Goal: Task Accomplishment & Management: Manage account settings

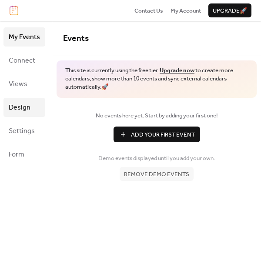
click at [18, 105] on span "Design" at bounding box center [20, 108] width 22 height 14
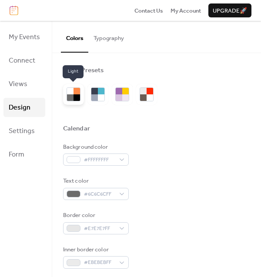
click at [73, 96] on div at bounding box center [76, 97] width 7 height 7
click at [98, 98] on div at bounding box center [101, 97] width 7 height 7
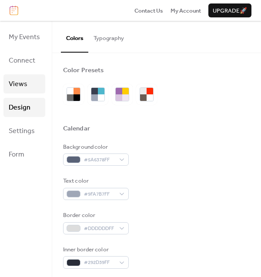
click at [20, 80] on span "Views" at bounding box center [18, 84] width 19 height 14
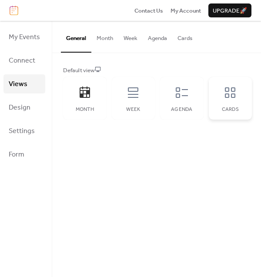
click at [234, 94] on icon at bounding box center [230, 92] width 10 height 10
click at [187, 37] on button "Cards" at bounding box center [184, 36] width 25 height 30
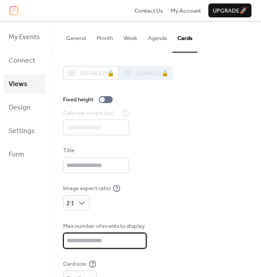
drag, startPoint x: 77, startPoint y: 241, endPoint x: 63, endPoint y: 240, distance: 14.4
click at [63, 240] on input "**" at bounding box center [104, 240] width 83 height 16
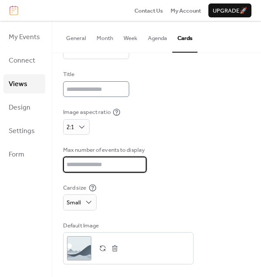
scroll to position [21, 0]
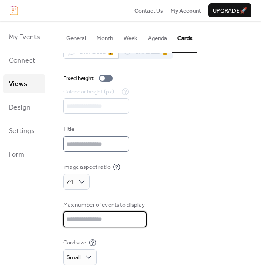
type input "*"
click at [80, 141] on input "text" at bounding box center [96, 144] width 66 height 16
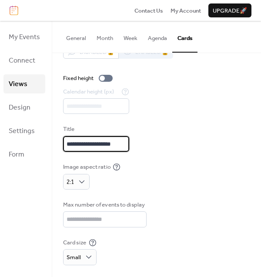
click at [90, 139] on input "**********" at bounding box center [96, 144] width 66 height 16
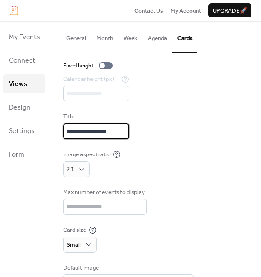
scroll to position [0, 0]
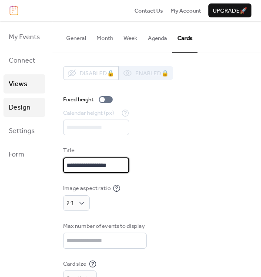
type input "**********"
click at [26, 107] on span "Design" at bounding box center [20, 108] width 22 height 14
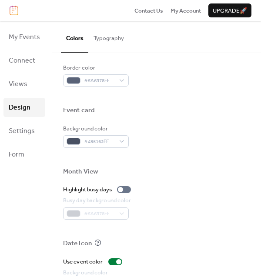
scroll to position [441, 0]
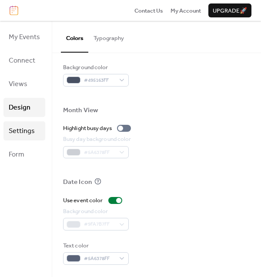
click at [24, 122] on link "Settings" at bounding box center [24, 130] width 42 height 19
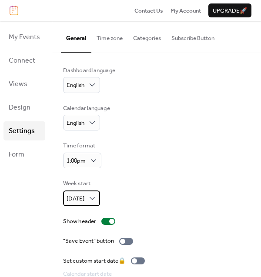
click at [86, 197] on div "Sunday" at bounding box center [81, 198] width 37 height 16
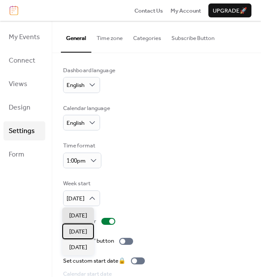
click at [86, 230] on span "Monday" at bounding box center [78, 231] width 18 height 9
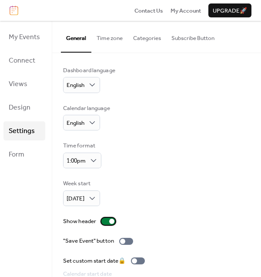
click at [109, 221] on div at bounding box center [111, 220] width 5 height 5
click at [109, 221] on div at bounding box center [108, 221] width 14 height 7
click at [109, 221] on div at bounding box center [111, 220] width 5 height 5
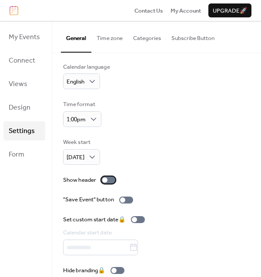
scroll to position [52, 0]
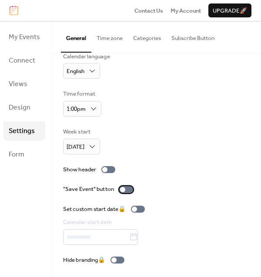
click at [125, 187] on div at bounding box center [126, 189] width 14 height 7
click at [22, 157] on span "Form" at bounding box center [17, 155] width 16 height 14
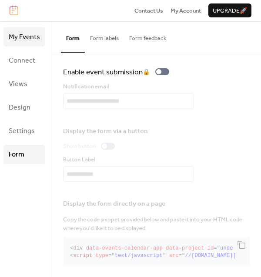
click at [15, 39] on span "My Events" at bounding box center [24, 37] width 31 height 14
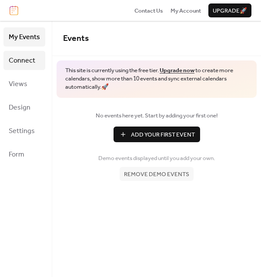
click at [19, 57] on span "Connect" at bounding box center [22, 61] width 26 height 14
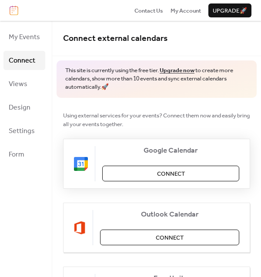
click at [163, 173] on span "Connect" at bounding box center [171, 173] width 28 height 9
click at [24, 77] on span "Views" at bounding box center [18, 84] width 19 height 14
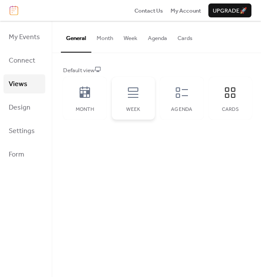
click at [135, 93] on icon at bounding box center [133, 93] width 14 height 14
click at [225, 98] on icon at bounding box center [230, 93] width 14 height 14
click at [112, 37] on button "Month" at bounding box center [104, 36] width 27 height 30
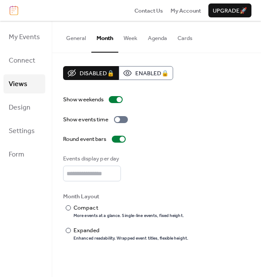
click at [136, 37] on button "Week" at bounding box center [130, 36] width 24 height 30
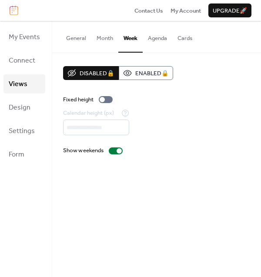
click at [105, 31] on button "Month" at bounding box center [104, 36] width 27 height 30
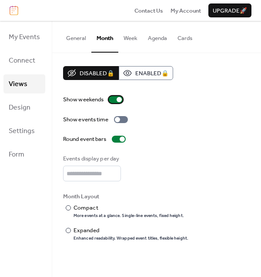
click at [117, 101] on div at bounding box center [118, 99] width 5 height 5
click at [121, 139] on div at bounding box center [121, 138] width 5 height 5
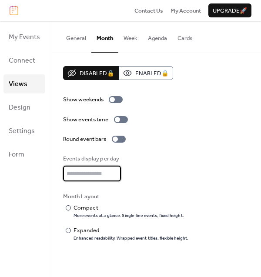
scroll to position [1, 0]
drag, startPoint x: 80, startPoint y: 174, endPoint x: 56, endPoint y: 176, distance: 24.4
click at [56, 176] on div "Disabled 🔒 Enabled 🔒 Show weekends Show events time Round event bars Events dis…" at bounding box center [156, 154] width 208 height 202
click at [69, 207] on div "​" at bounding box center [67, 207] width 9 height 9
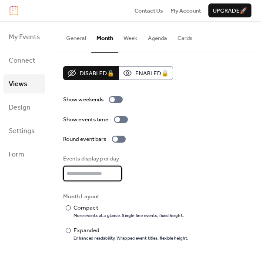
drag, startPoint x: 77, startPoint y: 172, endPoint x: 64, endPoint y: 173, distance: 13.6
click at [64, 173] on input "*" at bounding box center [92, 173] width 59 height 16
type input "*"
click at [161, 37] on button "Agenda" at bounding box center [157, 36] width 30 height 30
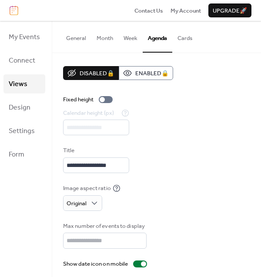
click at [183, 37] on button "Cards" at bounding box center [184, 36] width 25 height 30
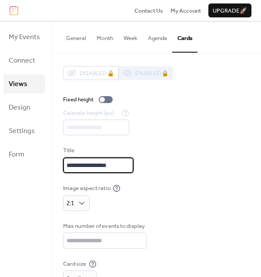
drag, startPoint x: 119, startPoint y: 164, endPoint x: 61, endPoint y: 166, distance: 57.8
click at [61, 166] on div "**********" at bounding box center [156, 203] width 208 height 300
type input "*"
type input "**********"
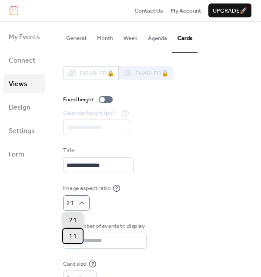
click at [76, 232] on span "1:1" at bounding box center [72, 236] width 7 height 9
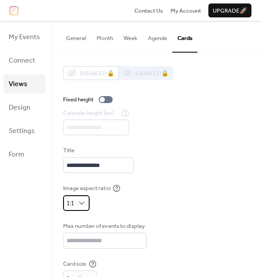
click at [86, 200] on div "1:1" at bounding box center [76, 203] width 26 height 16
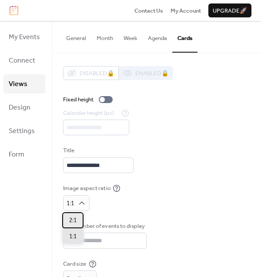
click at [75, 222] on span "2:1" at bounding box center [72, 220] width 7 height 9
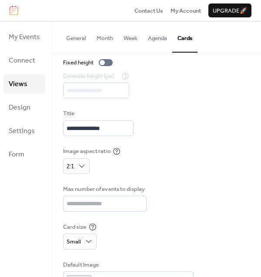
scroll to position [76, 0]
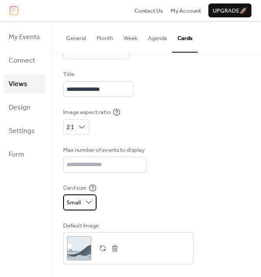
click at [76, 199] on span "Small" at bounding box center [73, 202] width 14 height 11
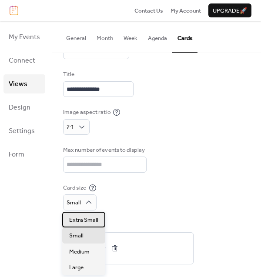
click at [76, 218] on span "Extra Small" at bounding box center [83, 219] width 29 height 9
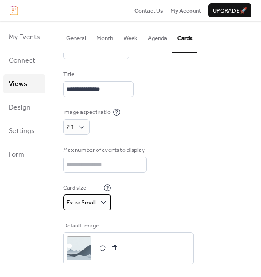
click at [74, 204] on span "Extra Small" at bounding box center [80, 202] width 29 height 11
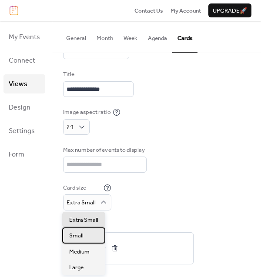
click at [78, 239] on span "Small" at bounding box center [76, 235] width 14 height 9
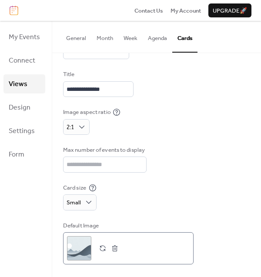
click at [68, 248] on div ";" at bounding box center [79, 248] width 24 height 24
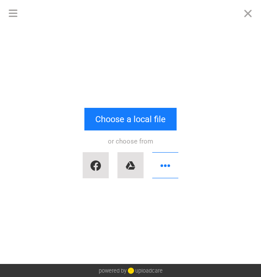
scroll to position [0, 0]
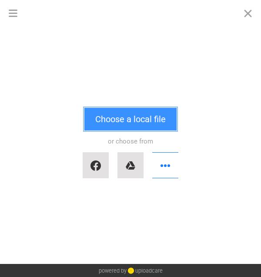
click at [145, 122] on button "Choose a local file" at bounding box center [130, 119] width 92 height 23
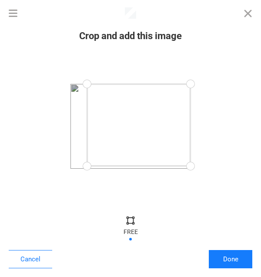
drag, startPoint x: 73, startPoint y: 169, endPoint x: 87, endPoint y: 165, distance: 14.7
click at [87, 165] on div at bounding box center [87, 166] width 20 height 20
drag, startPoint x: 193, startPoint y: 166, endPoint x: 173, endPoint y: 156, distance: 22.3
click at [173, 156] on div at bounding box center [173, 156] width 20 height 20
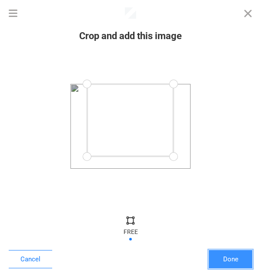
click at [245, 264] on button "Done" at bounding box center [229, 259] width 43 height 18
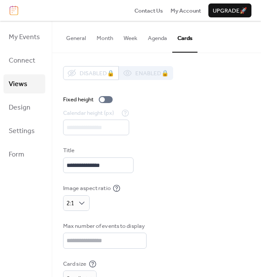
scroll to position [76, 0]
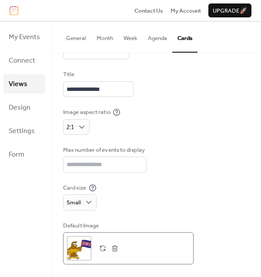
click at [113, 249] on button "button" at bounding box center [115, 248] width 12 height 12
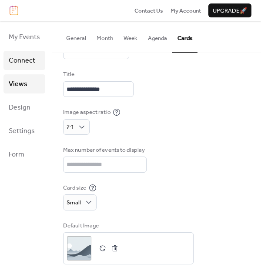
click at [29, 64] on span "Connect" at bounding box center [22, 61] width 26 height 14
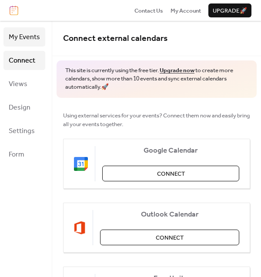
click at [32, 34] on span "My Events" at bounding box center [24, 37] width 31 height 14
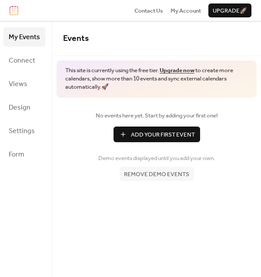
click at [123, 130] on button "Add Your First Event" at bounding box center [156, 134] width 86 height 16
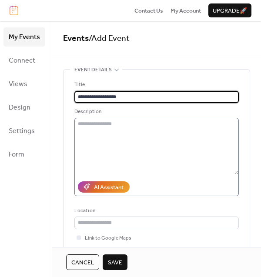
type input "**********"
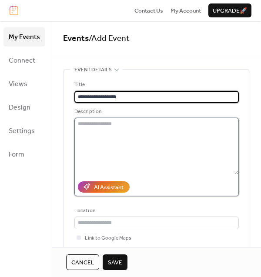
click at [104, 125] on textarea at bounding box center [156, 146] width 164 height 56
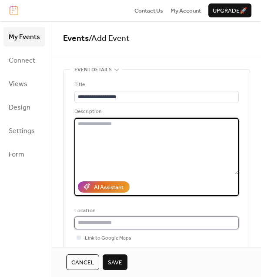
click at [115, 224] on input "text" at bounding box center [156, 222] width 164 height 12
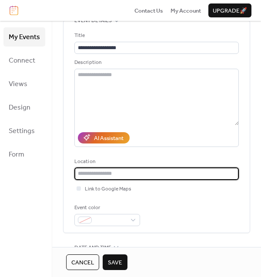
scroll to position [108, 0]
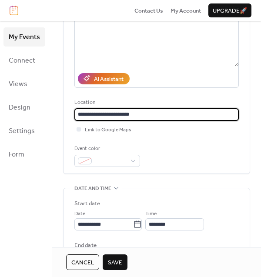
click at [145, 114] on input "**********" at bounding box center [156, 114] width 164 height 12
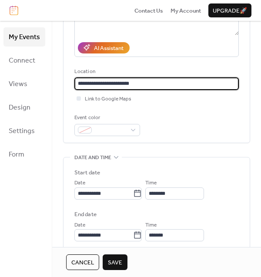
scroll to position [163, 0]
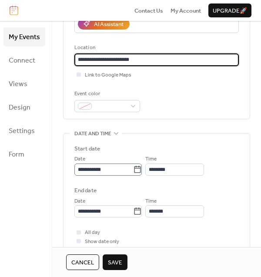
type input "**********"
click at [139, 171] on icon at bounding box center [137, 169] width 9 height 9
click at [133, 171] on input "**********" at bounding box center [103, 169] width 59 height 12
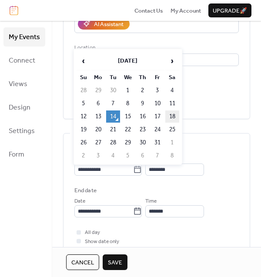
click at [172, 116] on td "18" at bounding box center [172, 116] width 14 height 12
type input "**********"
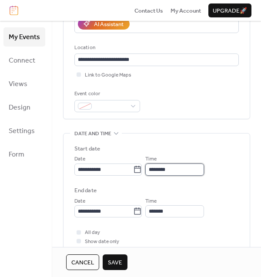
click at [176, 163] on input "********" at bounding box center [174, 169] width 59 height 12
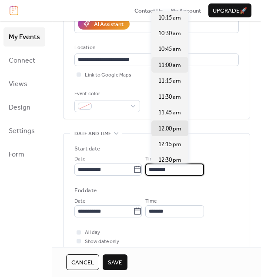
scroll to position [596, 0]
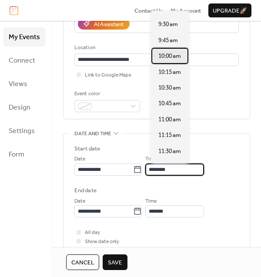
click at [167, 58] on span "10:00 am" at bounding box center [169, 56] width 23 height 9
type input "********"
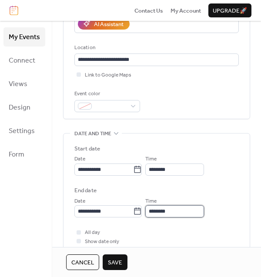
click at [175, 210] on input "********" at bounding box center [174, 211] width 59 height 12
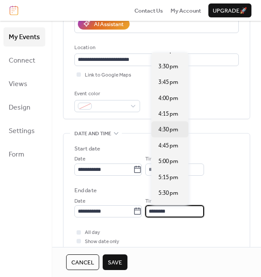
scroll to position [380, 0]
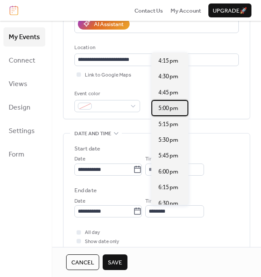
click at [166, 106] on span "5:00 pm" at bounding box center [168, 108] width 20 height 9
type input "*******"
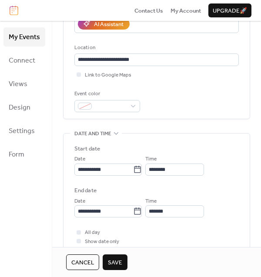
scroll to position [271, 0]
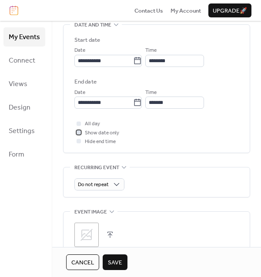
click at [78, 132] on div at bounding box center [78, 132] width 4 height 4
click at [78, 132] on icon at bounding box center [78, 132] width 3 height 3
click at [76, 141] on div at bounding box center [78, 141] width 4 height 4
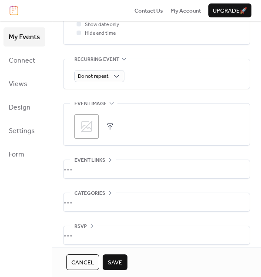
click at [99, 167] on div "•••" at bounding box center [156, 169] width 186 height 18
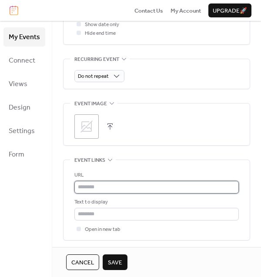
click at [96, 182] on input "text" at bounding box center [156, 187] width 164 height 12
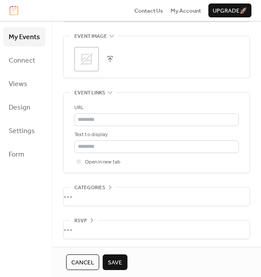
scroll to position [447, 0]
click at [103, 192] on div "•••" at bounding box center [156, 196] width 186 height 18
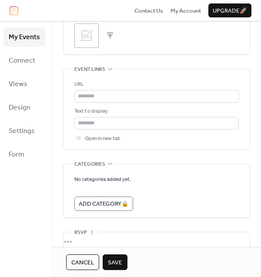
scroll to position [483, 0]
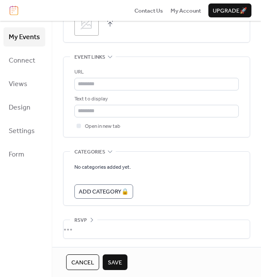
click at [92, 230] on div "•••" at bounding box center [156, 229] width 186 height 18
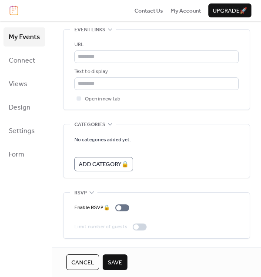
click at [89, 189] on icon at bounding box center [91, 192] width 7 height 7
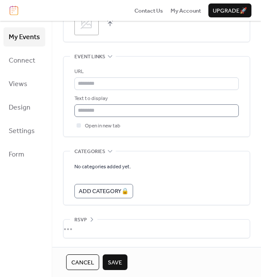
scroll to position [483, 0]
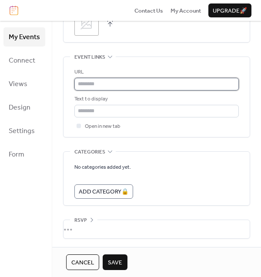
click at [85, 87] on input "text" at bounding box center [156, 84] width 164 height 12
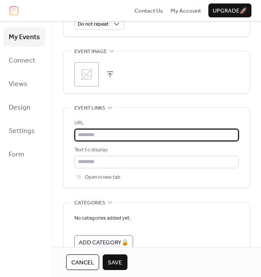
scroll to position [374, 0]
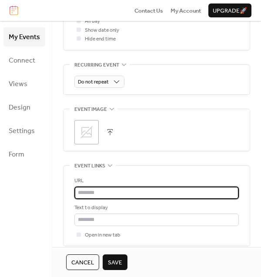
click at [85, 129] on icon at bounding box center [86, 132] width 14 height 14
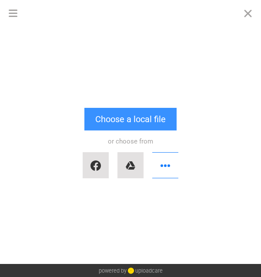
scroll to position [0, 0]
click at [126, 122] on button "Choose a local file" at bounding box center [130, 119] width 92 height 23
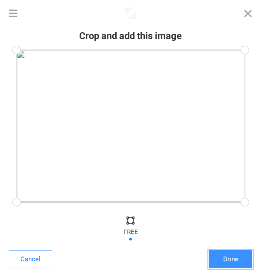
drag, startPoint x: 226, startPoint y: 259, endPoint x: 219, endPoint y: 247, distance: 13.6
click at [225, 258] on button "Done" at bounding box center [229, 259] width 43 height 18
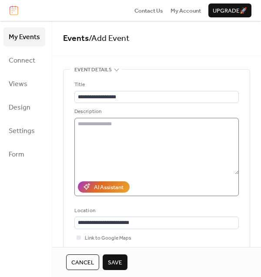
scroll to position [108, 0]
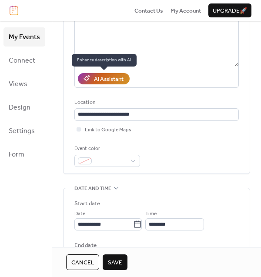
click at [94, 78] on div "AI Assistant" at bounding box center [109, 79] width 30 height 9
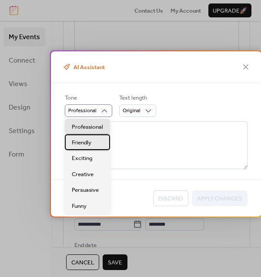
click at [91, 138] on span "Friendly" at bounding box center [82, 142] width 20 height 9
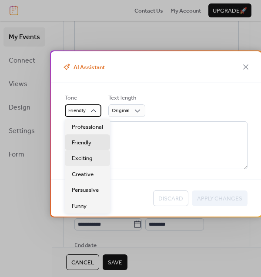
type textarea "**********"
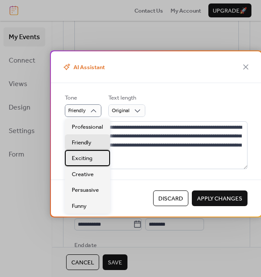
click at [91, 154] on span "Exciting" at bounding box center [82, 158] width 20 height 9
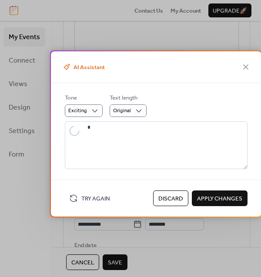
type textarea "**********"
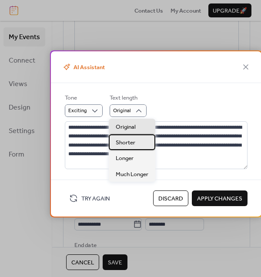
click at [130, 147] on div "Shorter" at bounding box center [132, 142] width 46 height 16
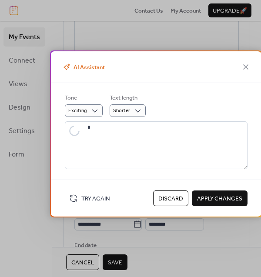
type textarea "**********"
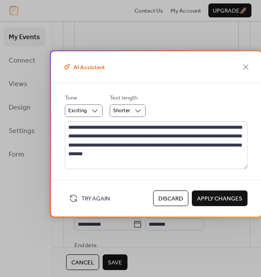
click at [229, 195] on span "Apply Changes" at bounding box center [219, 198] width 45 height 9
type textarea "**********"
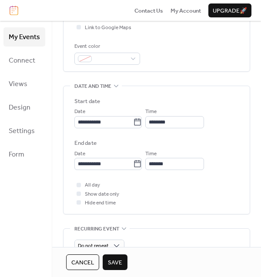
scroll to position [271, 0]
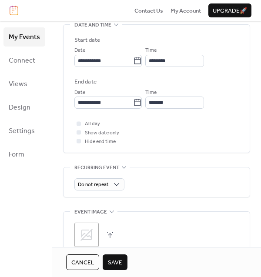
click at [112, 259] on span "Save" at bounding box center [115, 262] width 14 height 9
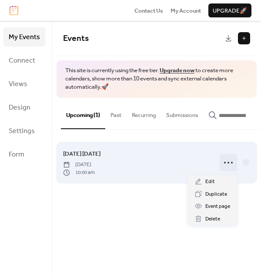
click at [231, 163] on icon at bounding box center [228, 163] width 14 height 14
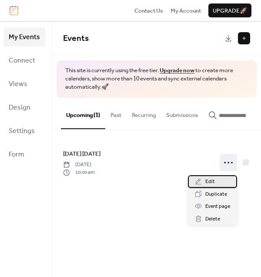
click at [220, 179] on div "Edit" at bounding box center [212, 181] width 49 height 12
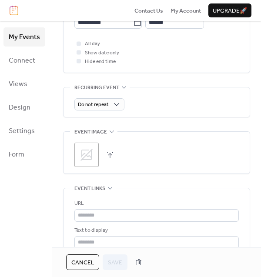
scroll to position [380, 0]
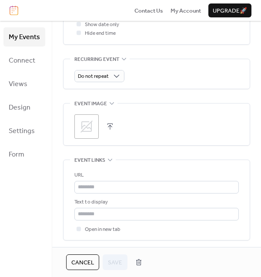
click at [87, 123] on icon at bounding box center [86, 126] width 12 height 12
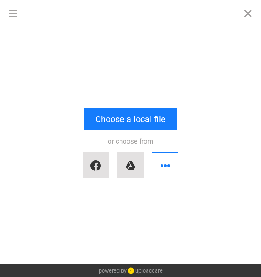
scroll to position [0, 0]
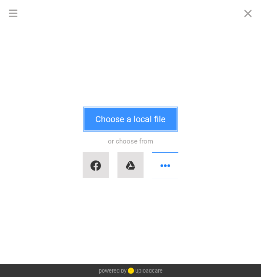
click at [132, 119] on button "Choose a local file" at bounding box center [130, 119] width 92 height 23
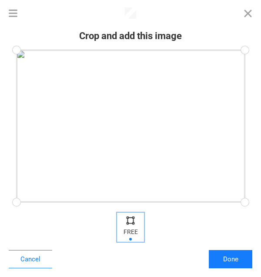
click at [131, 221] on div at bounding box center [130, 219] width 13 height 13
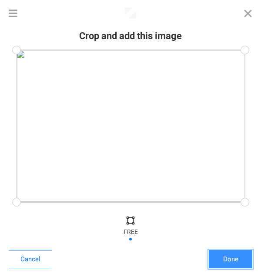
click at [228, 256] on button "Done" at bounding box center [229, 259] width 43 height 18
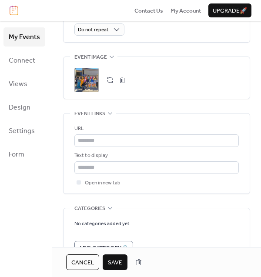
scroll to position [374, 0]
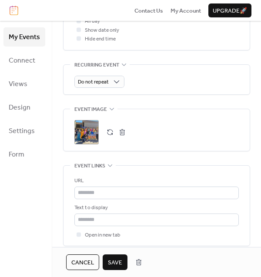
drag, startPoint x: 114, startPoint y: 263, endPoint x: 113, endPoint y: 251, distance: 12.2
click at [114, 262] on span "Save" at bounding box center [115, 262] width 14 height 9
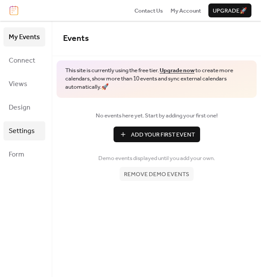
click at [9, 125] on span "Settings" at bounding box center [22, 131] width 26 height 14
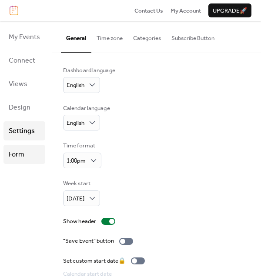
click at [18, 154] on span "Form" at bounding box center [17, 155] width 16 height 14
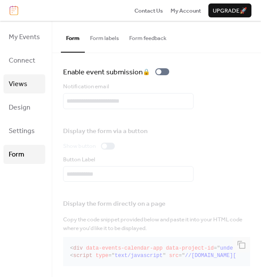
click at [15, 83] on span "Views" at bounding box center [18, 84] width 19 height 14
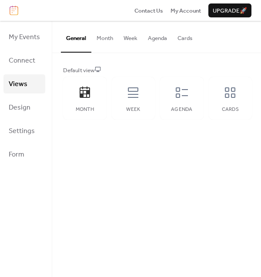
click at [193, 36] on button "Cards" at bounding box center [184, 36] width 25 height 30
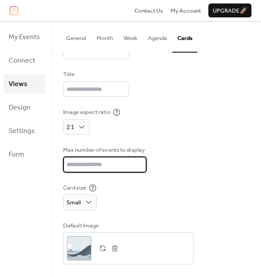
scroll to position [1, 0]
drag, startPoint x: 80, startPoint y: 167, endPoint x: 58, endPoint y: 168, distance: 22.2
click at [58, 168] on div "Disabled 🔒 Enabled 🔒 Fixed height Calendar height (px) *** Title Image aspect r…" at bounding box center [156, 127] width 208 height 300
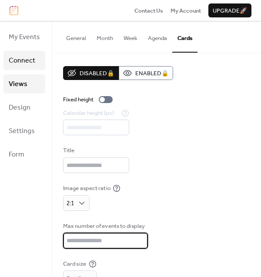
type input "*"
click at [21, 57] on span "Connect" at bounding box center [22, 61] width 26 height 14
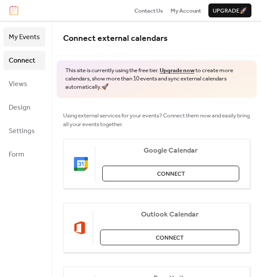
click at [24, 36] on span "My Events" at bounding box center [24, 37] width 31 height 14
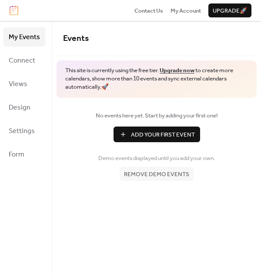
click at [149, 136] on span "Add Your First Event" at bounding box center [163, 134] width 64 height 9
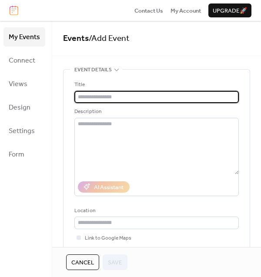
click at [91, 93] on input "text" at bounding box center [156, 97] width 164 height 12
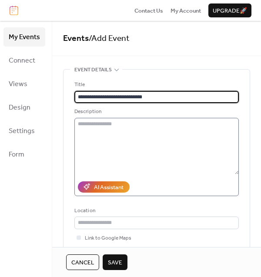
type input "**********"
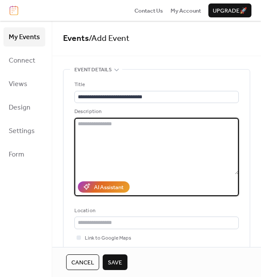
click at [130, 143] on textarea at bounding box center [156, 146] width 164 height 56
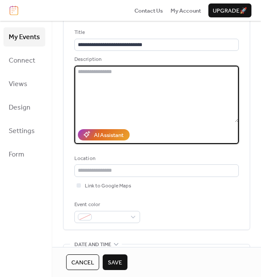
scroll to position [108, 0]
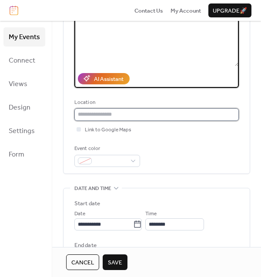
click at [122, 116] on input "text" at bounding box center [156, 114] width 164 height 12
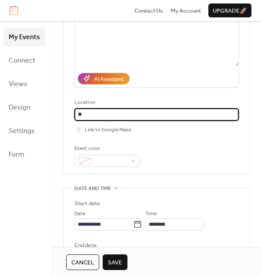
type input "*"
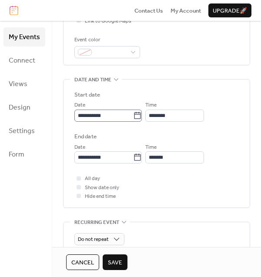
type input "**********"
click at [127, 113] on input "**********" at bounding box center [103, 115] width 59 height 12
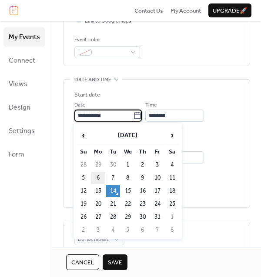
click at [96, 175] on td "6" at bounding box center [98, 178] width 14 height 12
type input "**********"
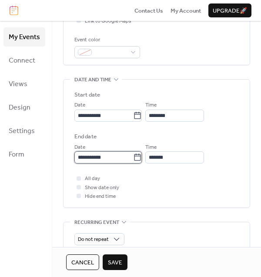
click at [88, 154] on input "**********" at bounding box center [103, 157] width 59 height 12
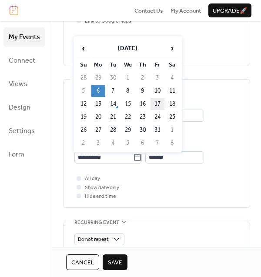
click at [157, 100] on td "17" at bounding box center [157, 104] width 14 height 12
type input "**********"
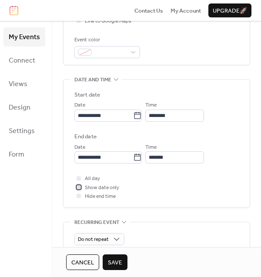
click at [78, 187] on div at bounding box center [78, 187] width 4 height 4
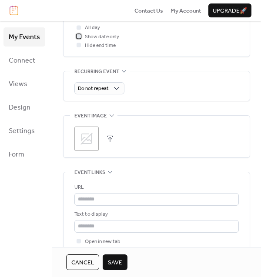
scroll to position [483, 0]
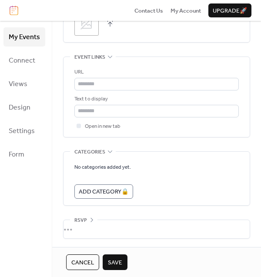
click at [118, 259] on span "Save" at bounding box center [115, 262] width 14 height 9
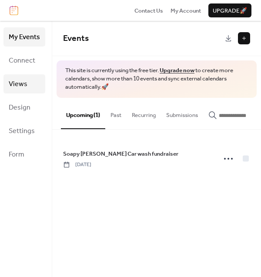
click at [20, 82] on span "Views" at bounding box center [18, 84] width 19 height 14
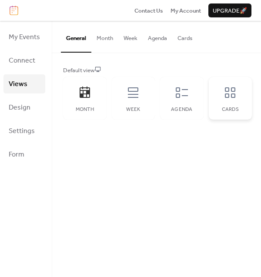
click at [230, 94] on icon at bounding box center [230, 92] width 10 height 10
click at [22, 59] on span "Connect" at bounding box center [22, 61] width 26 height 14
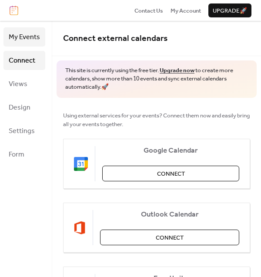
click at [20, 38] on span "My Events" at bounding box center [24, 37] width 31 height 14
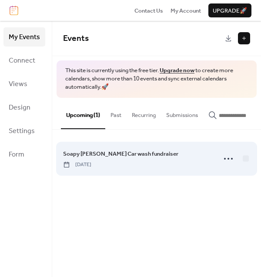
click at [91, 165] on span "Monday, October 6, 2025" at bounding box center [77, 165] width 28 height 8
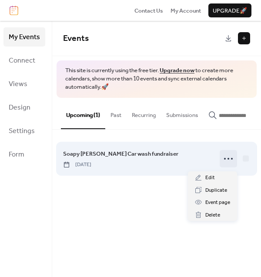
click at [231, 159] on icon at bounding box center [228, 159] width 14 height 14
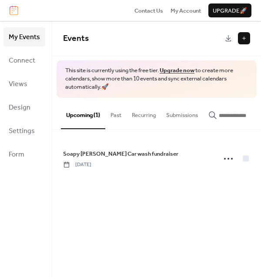
click at [130, 212] on div "Events This site is currently using the free tier. Upgrade now to create more c…" at bounding box center [156, 149] width 208 height 256
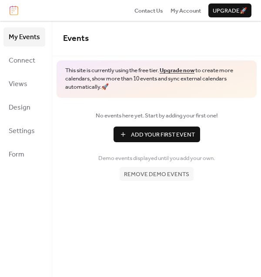
click at [142, 137] on span "Add Your First Event" at bounding box center [163, 134] width 64 height 9
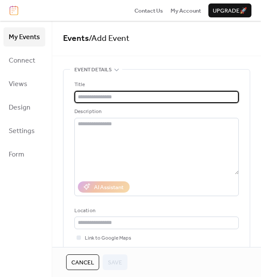
click at [111, 100] on input "text" at bounding box center [156, 97] width 164 height 12
paste input "**********"
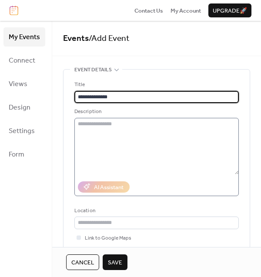
type input "**********"
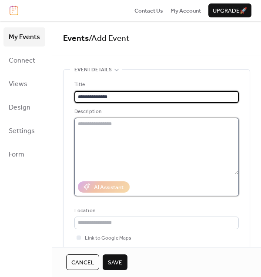
click at [100, 132] on textarea at bounding box center [156, 146] width 164 height 56
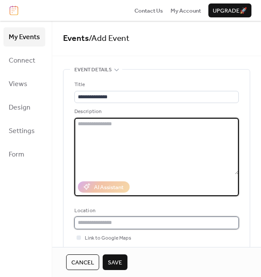
click at [116, 225] on input "text" at bounding box center [156, 222] width 164 height 12
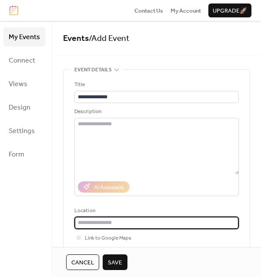
paste input "**********"
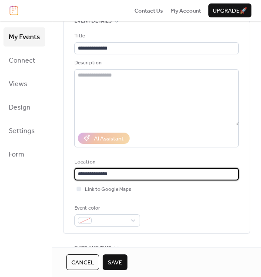
scroll to position [108, 0]
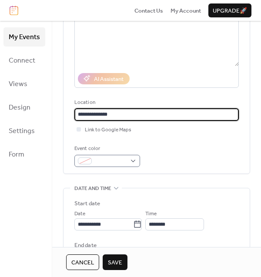
type input "**********"
click at [95, 160] on span at bounding box center [110, 161] width 31 height 9
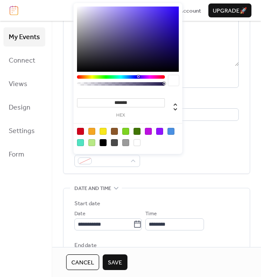
click at [79, 130] on div at bounding box center [80, 131] width 7 height 7
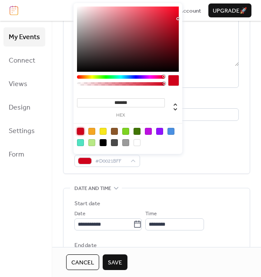
click at [158, 130] on div at bounding box center [159, 131] width 7 height 7
type input "*******"
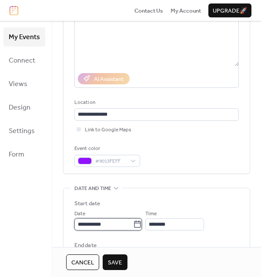
click at [119, 222] on input "**********" at bounding box center [103, 224] width 59 height 12
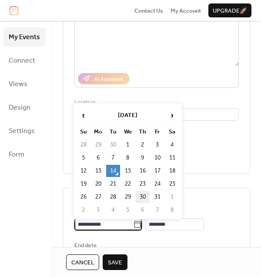
click at [143, 191] on td "30" at bounding box center [143, 197] width 14 height 12
type input "**********"
click at [131, 223] on input "**********" at bounding box center [103, 224] width 59 height 12
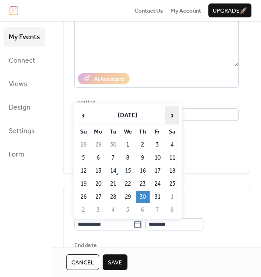
click at [172, 114] on span "›" at bounding box center [171, 114] width 13 height 17
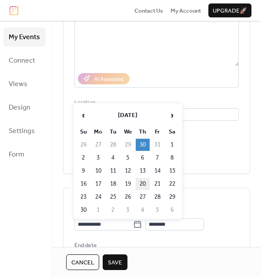
click at [142, 182] on td "20" at bounding box center [143, 184] width 14 height 12
type input "**********"
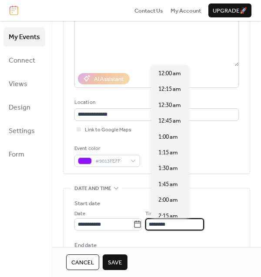
click at [170, 222] on input "********" at bounding box center [174, 224] width 59 height 12
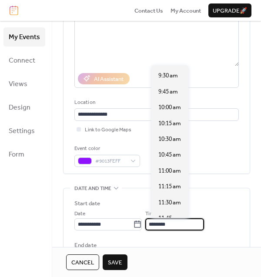
scroll to position [596, 0]
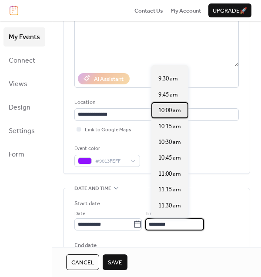
click at [165, 112] on span "10:00 am" at bounding box center [169, 110] width 23 height 9
type input "********"
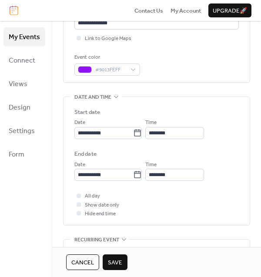
scroll to position [217, 0]
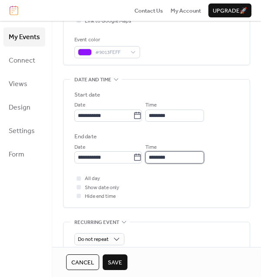
click at [175, 152] on input "********" at bounding box center [174, 157] width 59 height 12
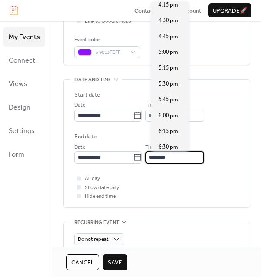
scroll to position [434, 0]
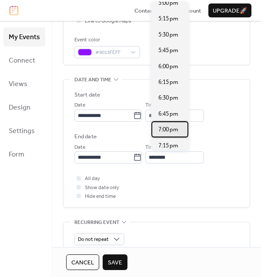
click at [168, 128] on span "7:00 pm" at bounding box center [168, 129] width 20 height 9
type input "*******"
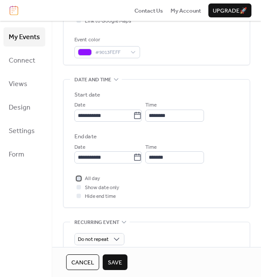
click at [77, 177] on div at bounding box center [78, 178] width 4 height 4
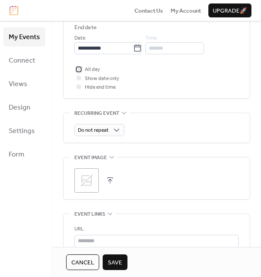
scroll to position [483, 0]
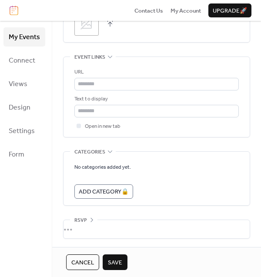
click at [86, 230] on div "•••" at bounding box center [156, 229] width 186 height 18
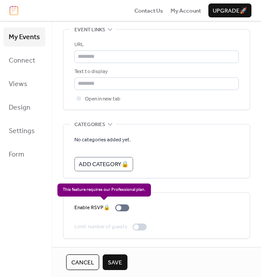
click at [122, 206] on div "Enable RSVP 🔒" at bounding box center [103, 207] width 58 height 9
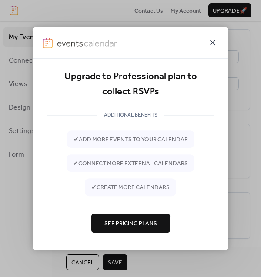
click at [213, 43] on icon at bounding box center [212, 42] width 5 height 5
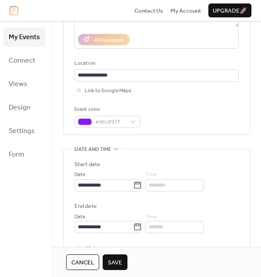
scroll to position [130, 0]
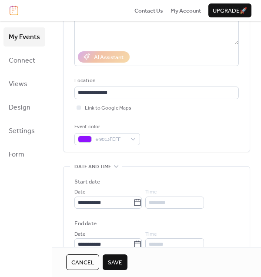
click at [112, 261] on span "Save" at bounding box center [115, 262] width 14 height 9
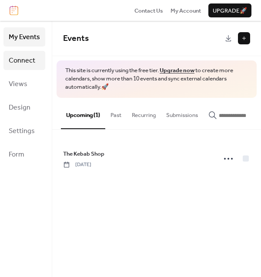
click at [27, 60] on span "Connect" at bounding box center [22, 61] width 26 height 14
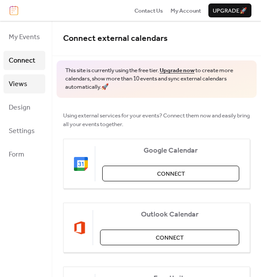
click at [20, 79] on span "Views" at bounding box center [18, 84] width 19 height 14
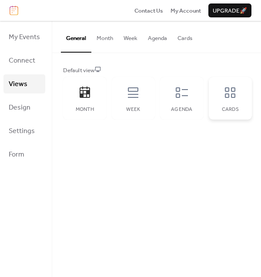
click at [222, 102] on div "Cards" at bounding box center [229, 98] width 43 height 43
click at [187, 35] on button "Cards" at bounding box center [184, 36] width 25 height 30
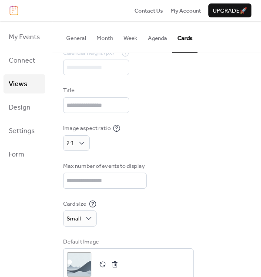
scroll to position [76, 0]
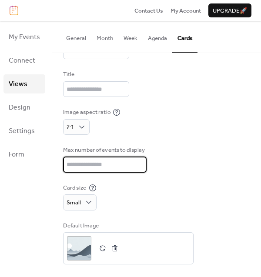
drag, startPoint x: 75, startPoint y: 159, endPoint x: 59, endPoint y: 161, distance: 16.2
click at [59, 161] on div "Disabled 🔒 Enabled 🔒 Fixed height Calendar height (px) *** Title Image aspect r…" at bounding box center [156, 127] width 208 height 300
type input "*"
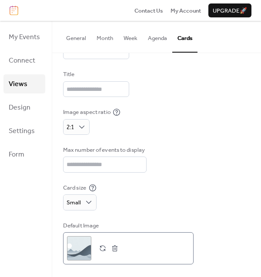
click at [83, 248] on div ";" at bounding box center [79, 248] width 24 height 24
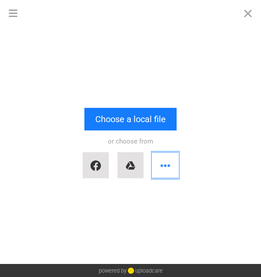
click at [162, 162] on button "button" at bounding box center [165, 165] width 26 height 26
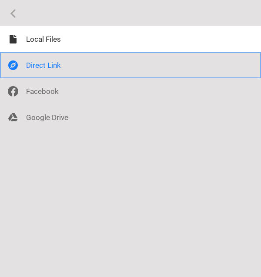
click at [37, 63] on div at bounding box center [130, 65] width 261 height 26
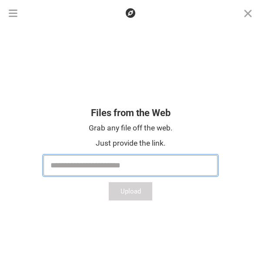
click at [128, 167] on input "text" at bounding box center [130, 165] width 174 height 20
paste input "**********"
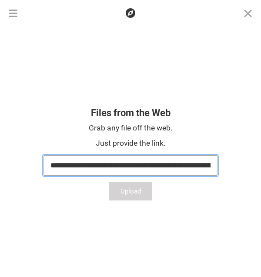
scroll to position [0, 206]
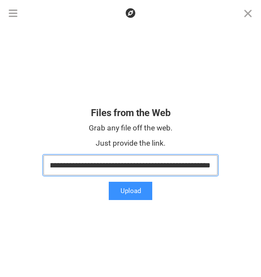
type input "**********"
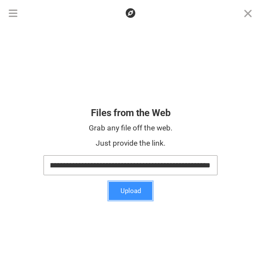
click at [130, 191] on button "Upload" at bounding box center [130, 191] width 43 height 18
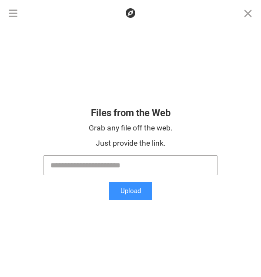
scroll to position [0, 0]
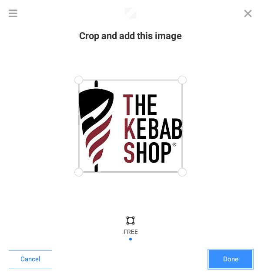
click at [235, 255] on button "Done" at bounding box center [229, 259] width 43 height 18
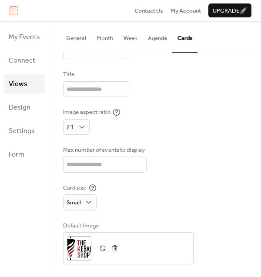
scroll to position [0, 0]
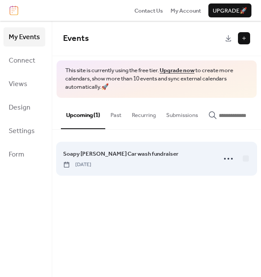
click at [108, 158] on span "Soapy Joes Car wash fundraiser" at bounding box center [120, 153] width 115 height 9
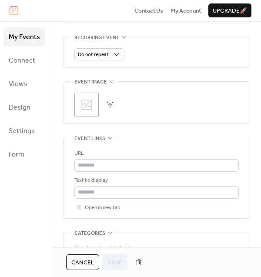
scroll to position [510, 0]
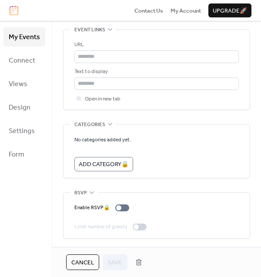
click at [90, 192] on icon at bounding box center [91, 192] width 4 height 3
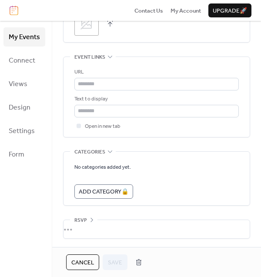
click at [106, 152] on div "•••" at bounding box center [156, 152] width 186 height 1
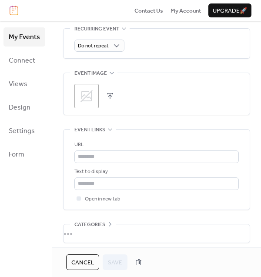
scroll to position [393, 0]
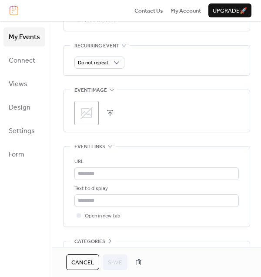
click at [87, 108] on icon at bounding box center [86, 113] width 14 height 14
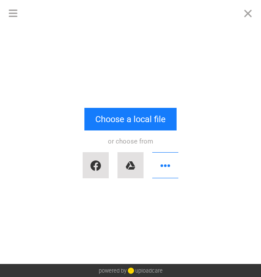
scroll to position [0, 0]
click at [156, 163] on button "button" at bounding box center [165, 165] width 26 height 26
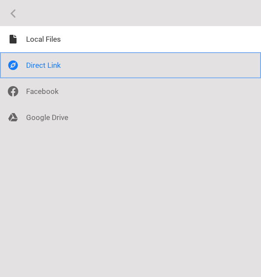
click at [43, 66] on div at bounding box center [130, 65] width 261 height 26
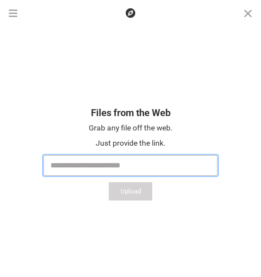
click at [121, 165] on input "text" at bounding box center [130, 165] width 174 height 20
paste input "**********"
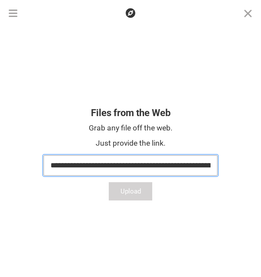
scroll to position [0, 96]
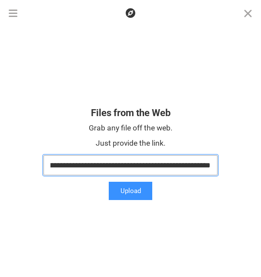
type input "**********"
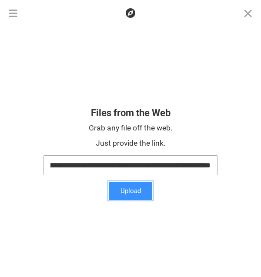
scroll to position [0, 0]
click at [134, 194] on button "Upload" at bounding box center [130, 191] width 43 height 18
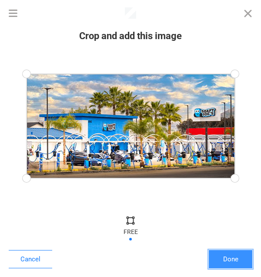
click at [238, 260] on button "Done" at bounding box center [229, 259] width 43 height 18
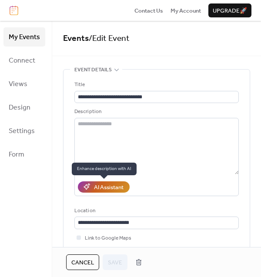
click at [110, 188] on div "AI Assistant" at bounding box center [109, 187] width 30 height 9
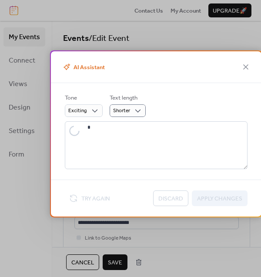
type textarea "**********"
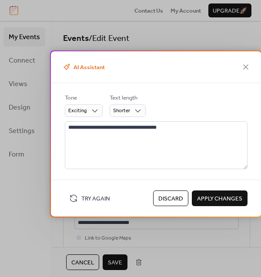
click at [212, 199] on span "Apply Changes" at bounding box center [219, 198] width 45 height 9
type textarea "**********"
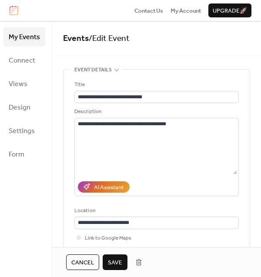
click at [113, 258] on span "Save" at bounding box center [115, 262] width 14 height 9
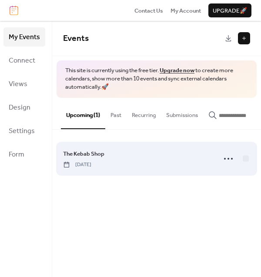
click at [103, 158] on span "The Kebab Shop" at bounding box center [83, 153] width 41 height 9
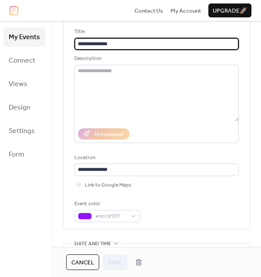
scroll to position [54, 0]
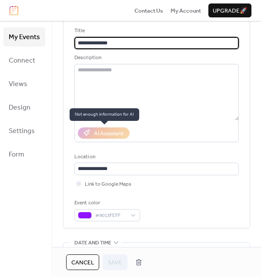
click at [119, 133] on div "AI Assistant" at bounding box center [104, 132] width 52 height 11
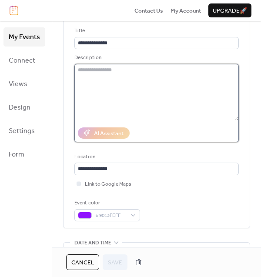
click at [107, 80] on textarea at bounding box center [156, 92] width 164 height 56
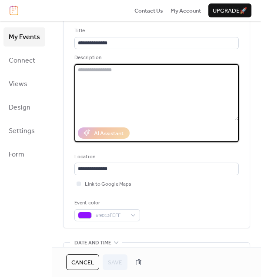
click at [111, 77] on textarea at bounding box center [156, 92] width 164 height 56
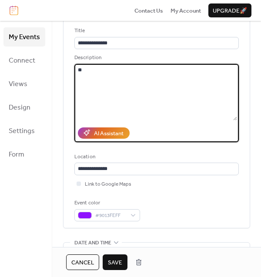
type textarea "*"
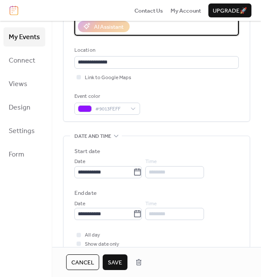
scroll to position [163, 0]
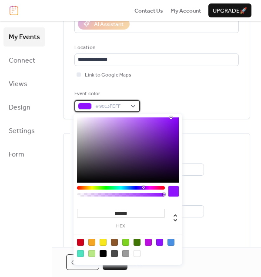
click at [126, 106] on div "#9013FEFF" at bounding box center [107, 106] width 66 height 12
click at [160, 242] on div at bounding box center [159, 241] width 7 height 7
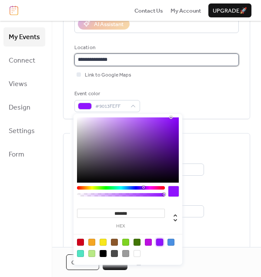
click at [103, 57] on input "**********" at bounding box center [156, 59] width 164 height 12
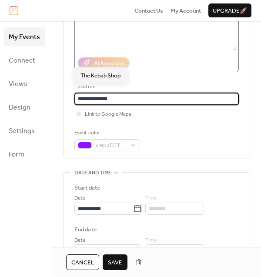
scroll to position [54, 0]
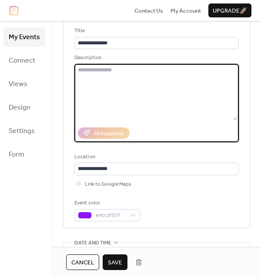
click at [156, 75] on textarea at bounding box center [155, 92] width 162 height 56
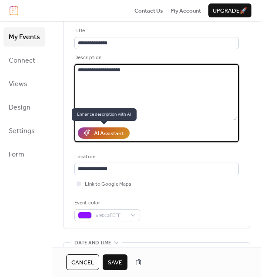
type textarea "**********"
click at [104, 133] on div "AI Assistant" at bounding box center [109, 133] width 30 height 9
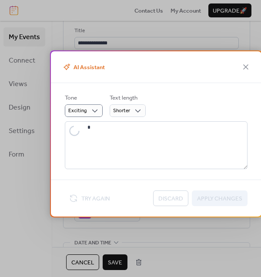
type textarea "**********"
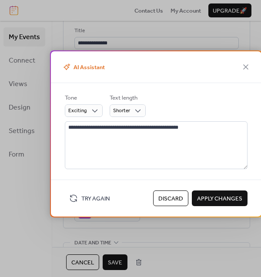
click at [220, 199] on span "Apply Changes" at bounding box center [219, 198] width 45 height 9
type textarea "**********"
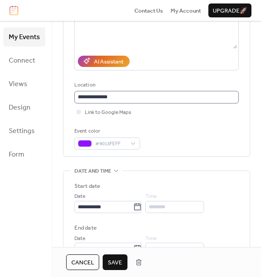
scroll to position [217, 0]
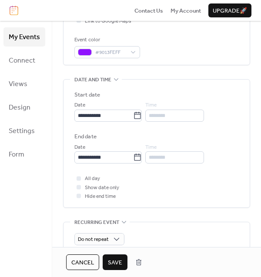
click at [117, 258] on span "Save" at bounding box center [115, 262] width 14 height 9
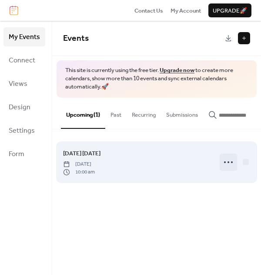
click at [228, 163] on icon at bounding box center [228, 163] width 14 height 14
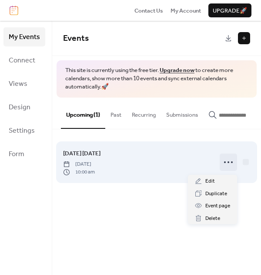
click at [76, 157] on span "[DATE] [DATE]" at bounding box center [81, 153] width 37 height 9
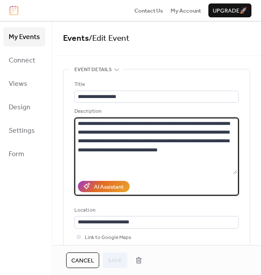
drag, startPoint x: 76, startPoint y: 132, endPoint x: 189, endPoint y: 156, distance: 115.1
click at [189, 156] on textarea "**********" at bounding box center [155, 146] width 162 height 56
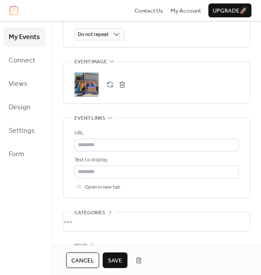
scroll to position [449, 0]
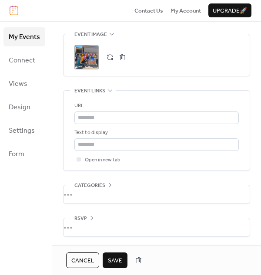
type textarea "**********"
click at [86, 218] on div "•••" at bounding box center [156, 227] width 186 height 18
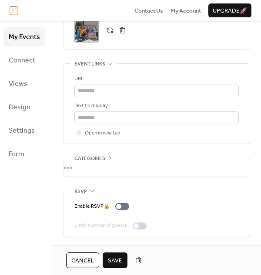
click at [78, 192] on span "RSVP" at bounding box center [80, 192] width 13 height 9
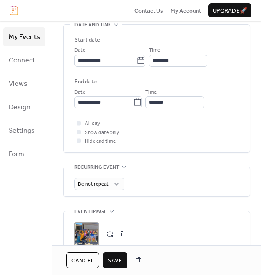
scroll to position [380, 0]
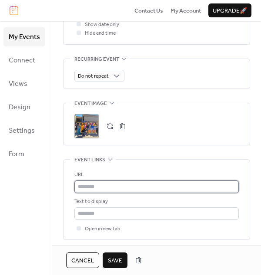
click at [93, 183] on input "text" at bounding box center [156, 187] width 164 height 12
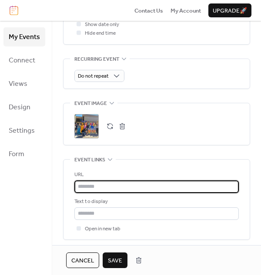
paste input "**********"
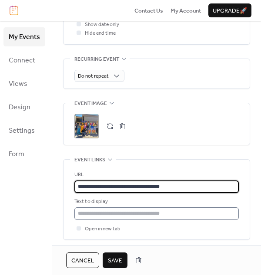
type input "**********"
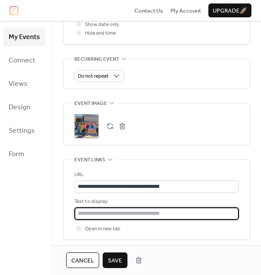
click at [102, 215] on input "text" at bounding box center [156, 214] width 164 height 12
drag, startPoint x: 89, startPoint y: 212, endPoint x: 105, endPoint y: 212, distance: 16.1
click at [105, 212] on input "**********" at bounding box center [156, 214] width 164 height 12
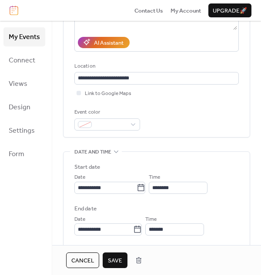
scroll to position [108, 0]
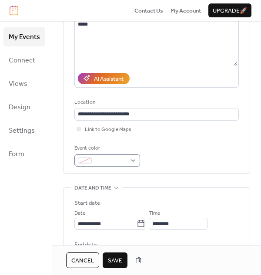
type input "**********"
click at [106, 160] on span at bounding box center [110, 161] width 31 height 9
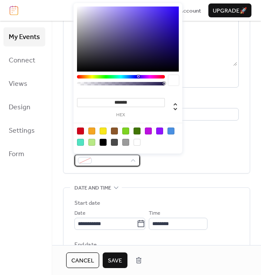
scroll to position [326, 0]
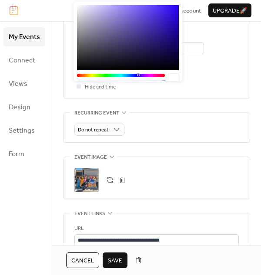
drag, startPoint x: 115, startPoint y: 259, endPoint x: 235, endPoint y: 10, distance: 277.0
click at [117, 258] on span "Save" at bounding box center [115, 261] width 14 height 9
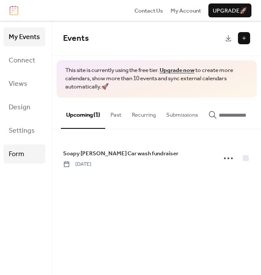
click at [26, 160] on link "Form" at bounding box center [24, 154] width 42 height 19
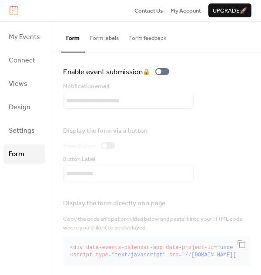
scroll to position [5, 0]
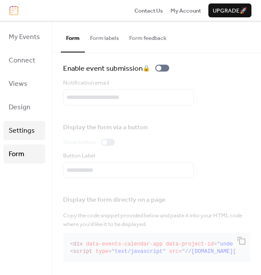
click at [25, 130] on span "Settings" at bounding box center [22, 131] width 26 height 14
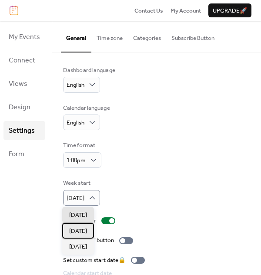
click at [87, 230] on span "[DATE]" at bounding box center [78, 231] width 18 height 9
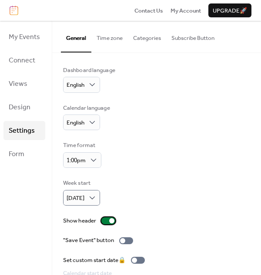
click at [107, 221] on div at bounding box center [108, 221] width 14 height 7
click at [108, 39] on button "Time zone" at bounding box center [109, 36] width 36 height 30
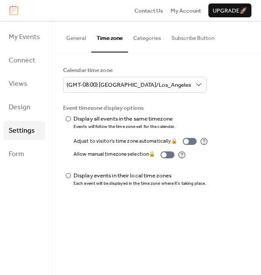
click at [153, 40] on button "Categories" at bounding box center [147, 36] width 38 height 30
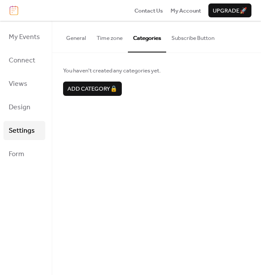
click at [199, 44] on button "Subscribe Button" at bounding box center [192, 36] width 53 height 30
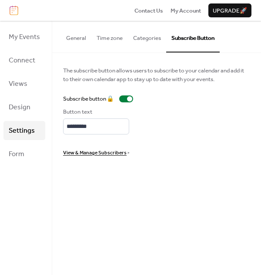
click at [71, 41] on button "General" at bounding box center [76, 36] width 30 height 30
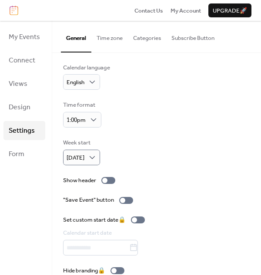
scroll to position [53, 0]
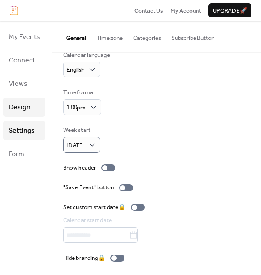
click at [12, 107] on span "Design" at bounding box center [20, 108] width 22 height 14
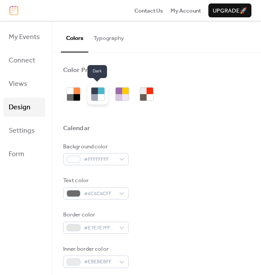
click at [98, 96] on div at bounding box center [101, 97] width 7 height 7
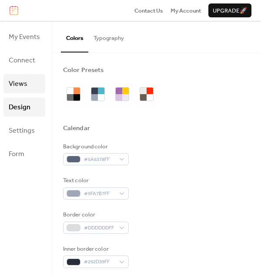
click at [13, 88] on span "Views" at bounding box center [18, 84] width 19 height 14
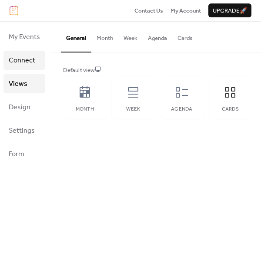
click at [14, 55] on span "Connect" at bounding box center [22, 61] width 26 height 14
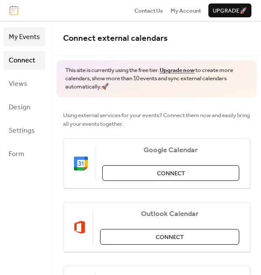
click at [21, 39] on span "My Events" at bounding box center [24, 37] width 31 height 14
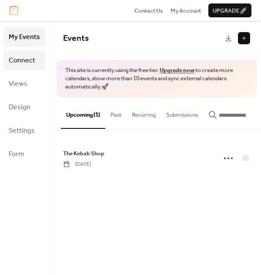
click at [27, 57] on span "Connect" at bounding box center [22, 61] width 26 height 14
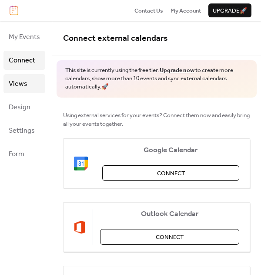
click at [21, 78] on span "Views" at bounding box center [18, 84] width 19 height 14
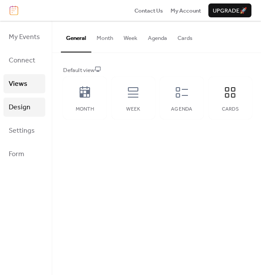
click at [18, 100] on link "Design" at bounding box center [24, 107] width 42 height 19
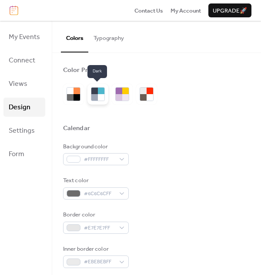
click at [95, 95] on div at bounding box center [94, 97] width 7 height 7
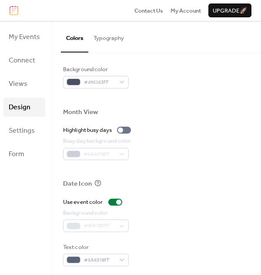
scroll to position [442, 0]
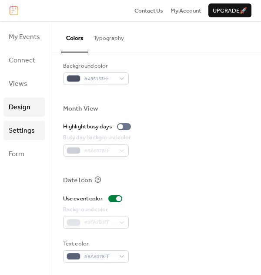
click at [20, 129] on span "Settings" at bounding box center [22, 131] width 26 height 14
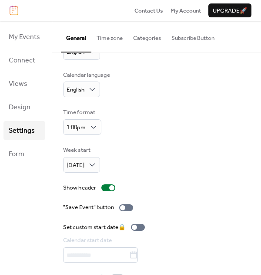
scroll to position [53, 0]
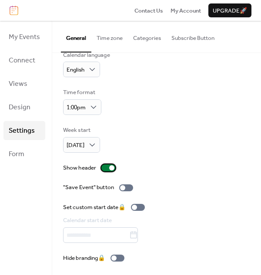
click at [106, 168] on div at bounding box center [108, 168] width 14 height 7
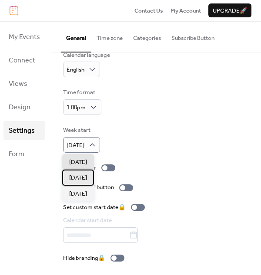
click at [79, 176] on span "[DATE]" at bounding box center [78, 178] width 18 height 9
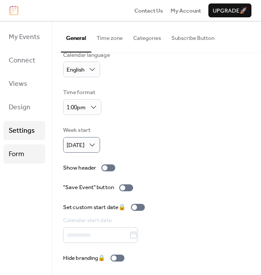
click at [17, 155] on span "Form" at bounding box center [17, 155] width 16 height 14
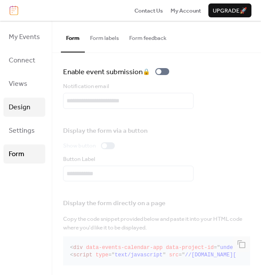
click at [21, 106] on span "Design" at bounding box center [20, 108] width 22 height 14
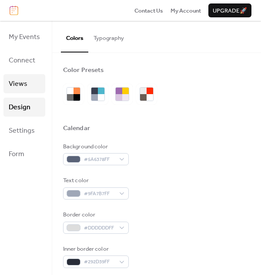
click at [17, 85] on span "Views" at bounding box center [18, 84] width 19 height 14
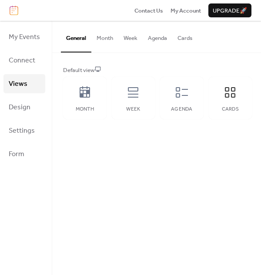
click at [187, 35] on button "Cards" at bounding box center [184, 36] width 25 height 30
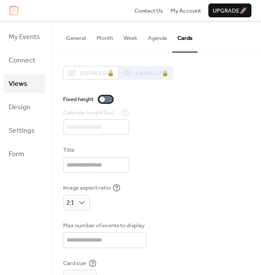
click at [107, 100] on div at bounding box center [106, 99] width 14 height 7
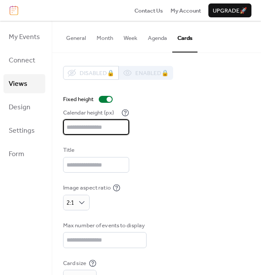
scroll to position [1, 0]
drag, startPoint x: 84, startPoint y: 129, endPoint x: 60, endPoint y: 133, distance: 24.6
click at [60, 133] on div "Disabled 🔒 Enabled 🔒 Fixed height Calendar height (px) *** Title Image aspect r…" at bounding box center [156, 203] width 208 height 300
drag, startPoint x: 90, startPoint y: 129, endPoint x: 26, endPoint y: 135, distance: 63.7
click at [26, 135] on div "My Events Connect Views Design Settings Form Views General Month Week Agenda Ca…" at bounding box center [130, 148] width 261 height 255
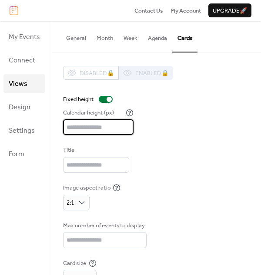
type input "***"
click at [225, 180] on div "Disabled 🔒 Enabled 🔒 Fixed height Calendar height (px) *** Title Image aspect r…" at bounding box center [156, 203] width 187 height 274
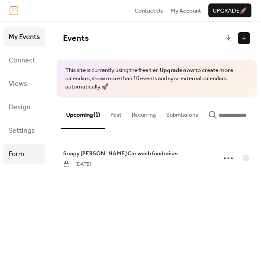
click at [17, 155] on span "Form" at bounding box center [17, 155] width 16 height 14
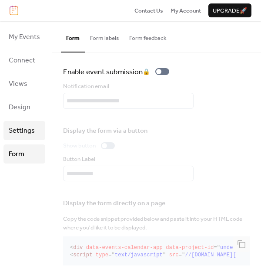
click at [18, 131] on span "Settings" at bounding box center [22, 131] width 26 height 14
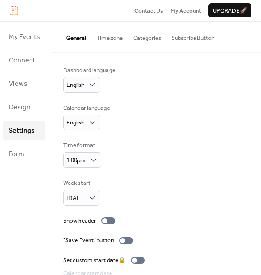
click at [116, 39] on button "Time zone" at bounding box center [109, 36] width 36 height 30
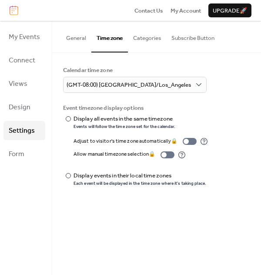
click at [147, 43] on button "Categories" at bounding box center [147, 36] width 38 height 30
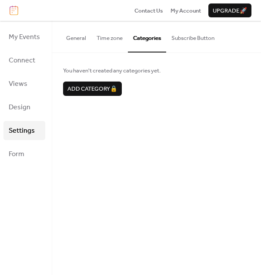
click at [199, 38] on button "Subscribe Button" at bounding box center [192, 36] width 53 height 30
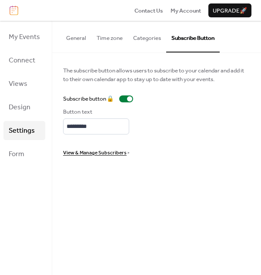
click at [79, 33] on button "General" at bounding box center [76, 36] width 30 height 30
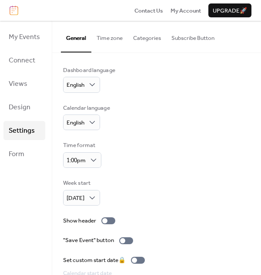
scroll to position [53, 0]
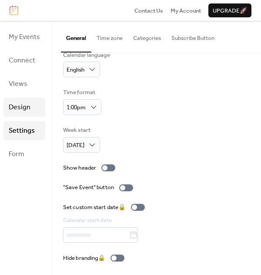
click at [15, 109] on span "Design" at bounding box center [20, 108] width 22 height 14
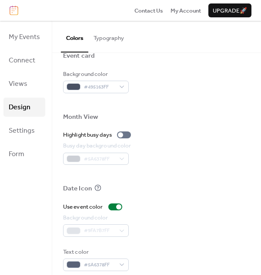
click at [122, 34] on button "Typography" at bounding box center [108, 36] width 41 height 30
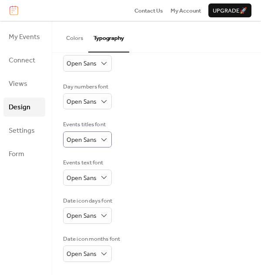
scroll to position [125, 0]
click at [30, 85] on link "Views" at bounding box center [24, 83] width 42 height 19
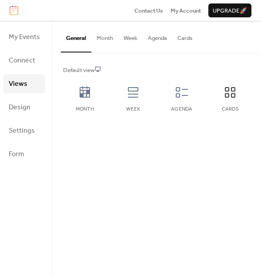
click at [189, 38] on button "Cards" at bounding box center [184, 36] width 25 height 30
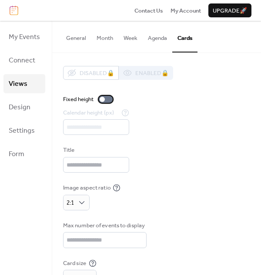
click at [106, 99] on div at bounding box center [106, 99] width 14 height 7
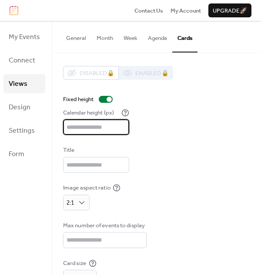
drag, startPoint x: 96, startPoint y: 132, endPoint x: 46, endPoint y: 136, distance: 50.1
click at [46, 136] on div "My Events Connect Views Design Settings Form Views General Month Week Agenda Ca…" at bounding box center [130, 148] width 261 height 255
type input "***"
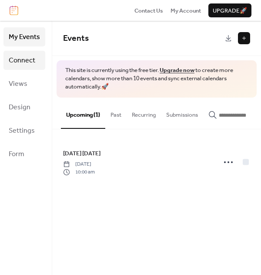
click at [24, 66] on span "Connect" at bounding box center [22, 61] width 26 height 14
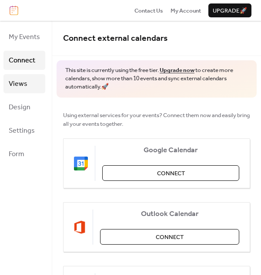
click at [21, 89] on span "Views" at bounding box center [18, 84] width 19 height 14
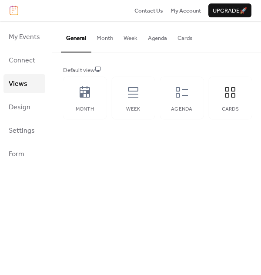
click at [187, 38] on button "Cards" at bounding box center [184, 36] width 25 height 30
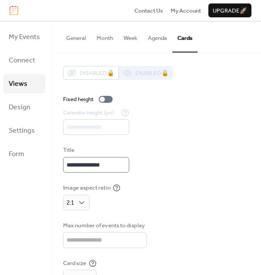
scroll to position [0, 0]
click at [109, 99] on div at bounding box center [106, 99] width 14 height 7
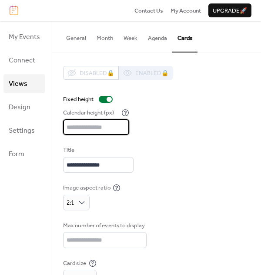
scroll to position [1, 0]
drag, startPoint x: 76, startPoint y: 129, endPoint x: 48, endPoint y: 130, distance: 27.8
click at [48, 130] on div "**********" at bounding box center [130, 148] width 261 height 255
type input "***"
click at [177, 145] on div "**********" at bounding box center [156, 203] width 187 height 274
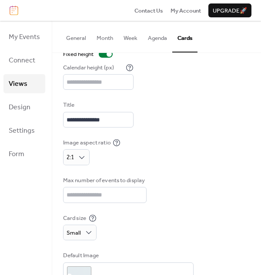
scroll to position [77, 0]
